Goal: Task Accomplishment & Management: Use online tool/utility

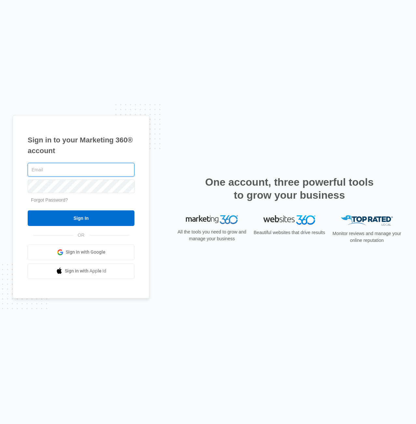
type input "[EMAIL_ADDRESS][PERSON_NAME][DOMAIN_NAME]"
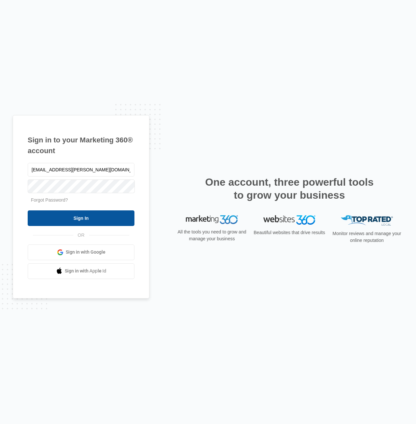
click at [101, 214] on input "Sign In" at bounding box center [81, 218] width 107 height 16
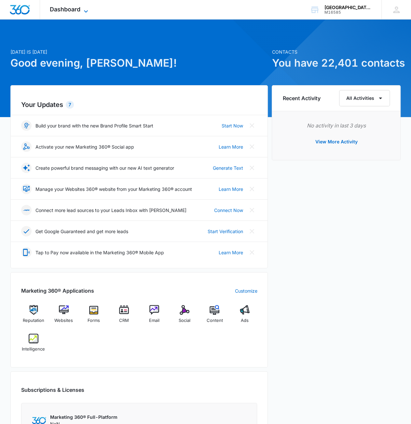
click at [74, 9] on span "Dashboard" at bounding box center [65, 9] width 31 height 7
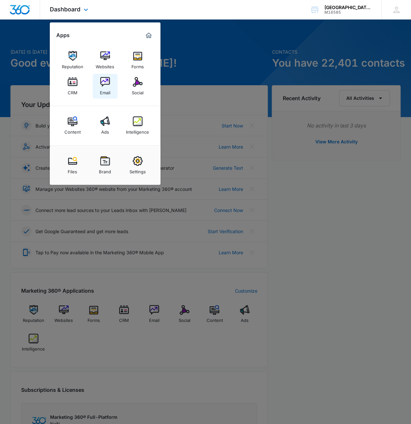
click at [111, 83] on link "Email" at bounding box center [105, 86] width 25 height 25
